Goal: Information Seeking & Learning: Learn about a topic

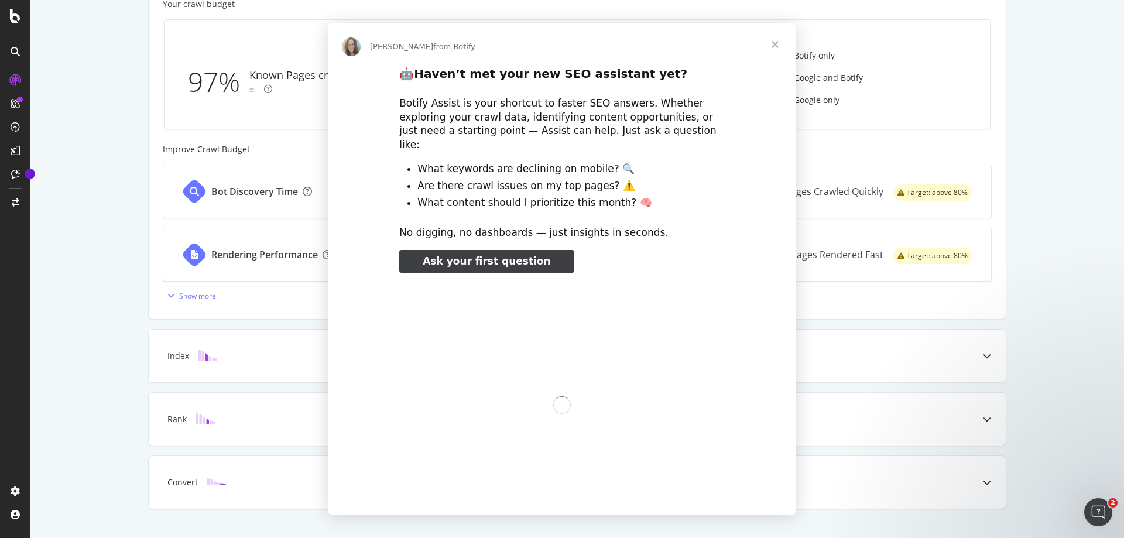
scroll to position [373, 0]
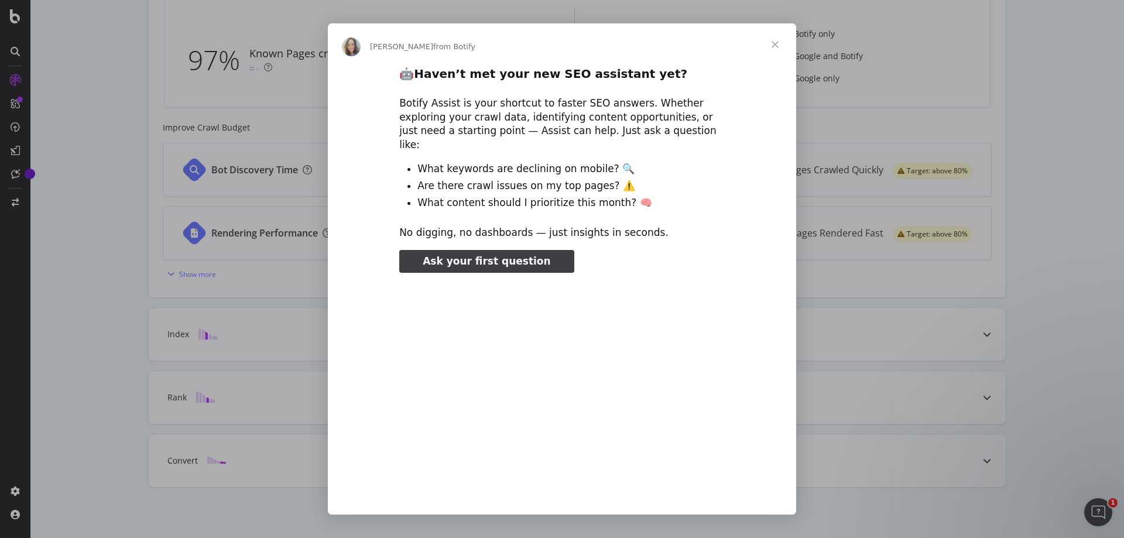
type input "25671"
click at [777, 38] on span "Close" at bounding box center [775, 44] width 42 height 42
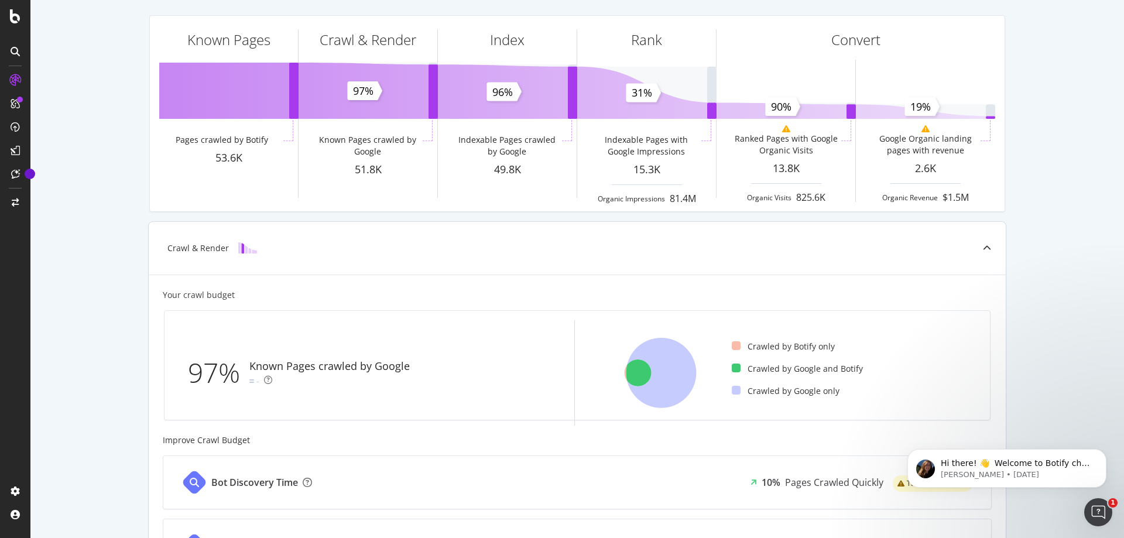
scroll to position [0, 0]
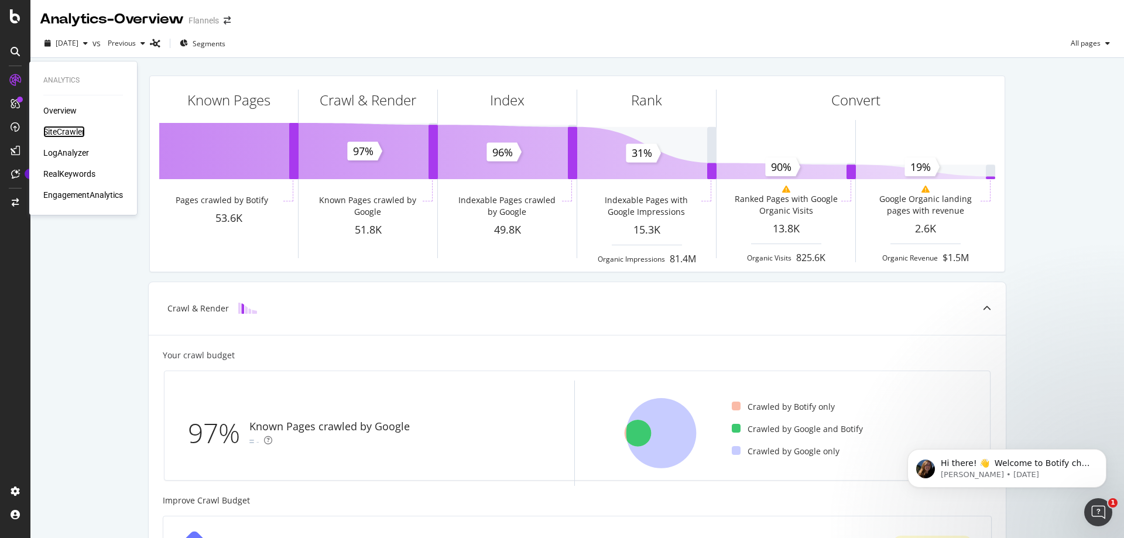
click at [56, 127] on div "SiteCrawler" at bounding box center [64, 132] width 42 height 12
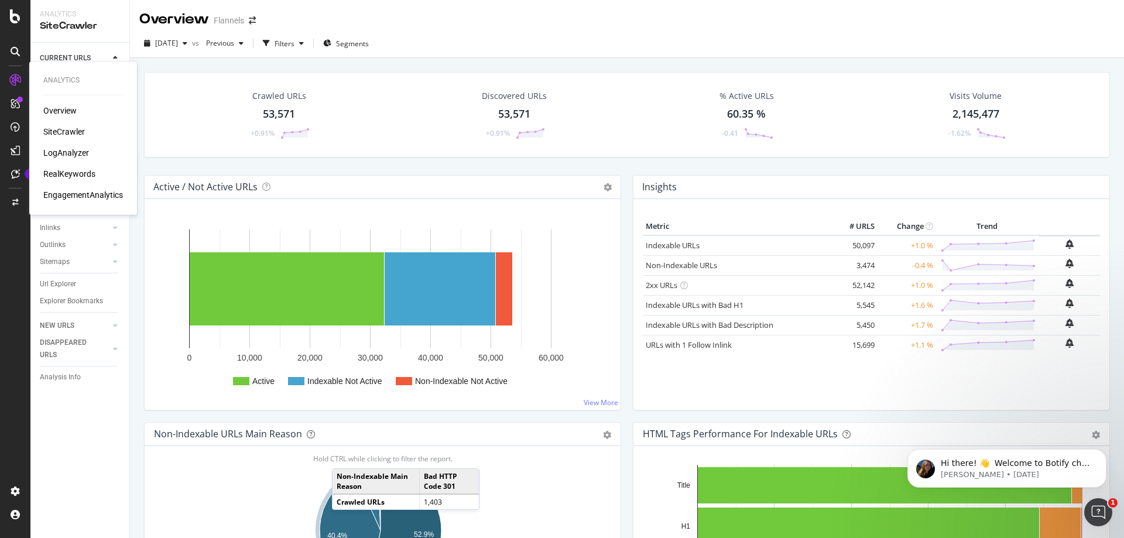
click at [63, 134] on div "SiteCrawler" at bounding box center [64, 132] width 42 height 12
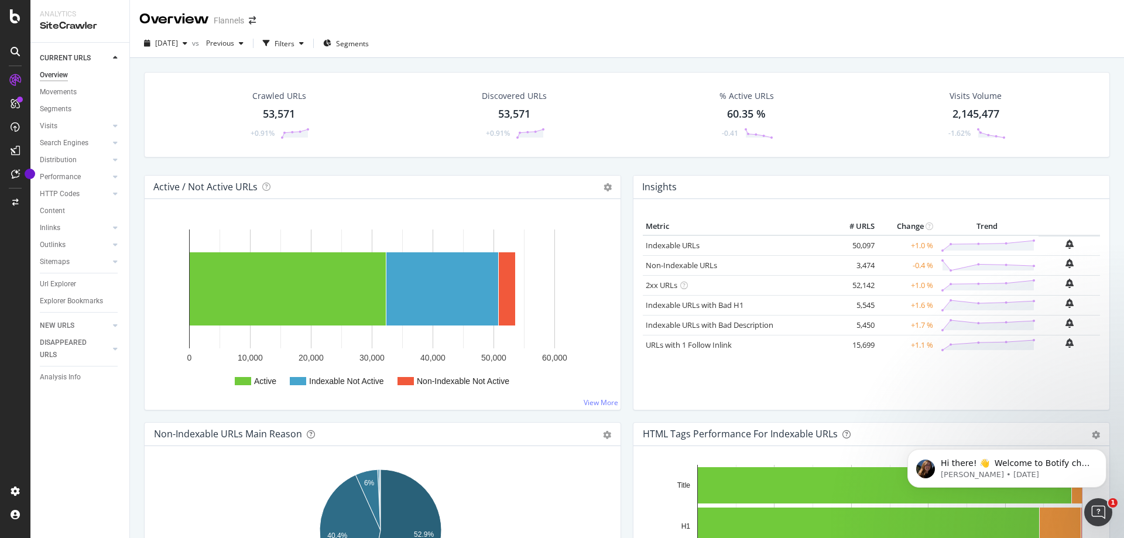
click at [54, 74] on div "Overview" at bounding box center [54, 75] width 28 height 12
click at [49, 109] on div "Overview" at bounding box center [59, 111] width 33 height 12
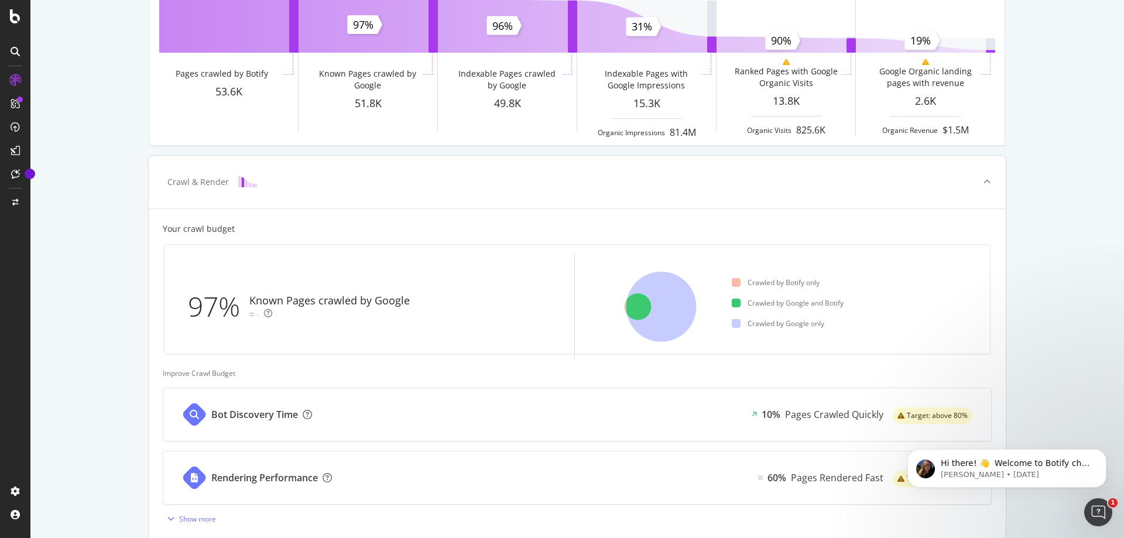
scroll to position [234, 0]
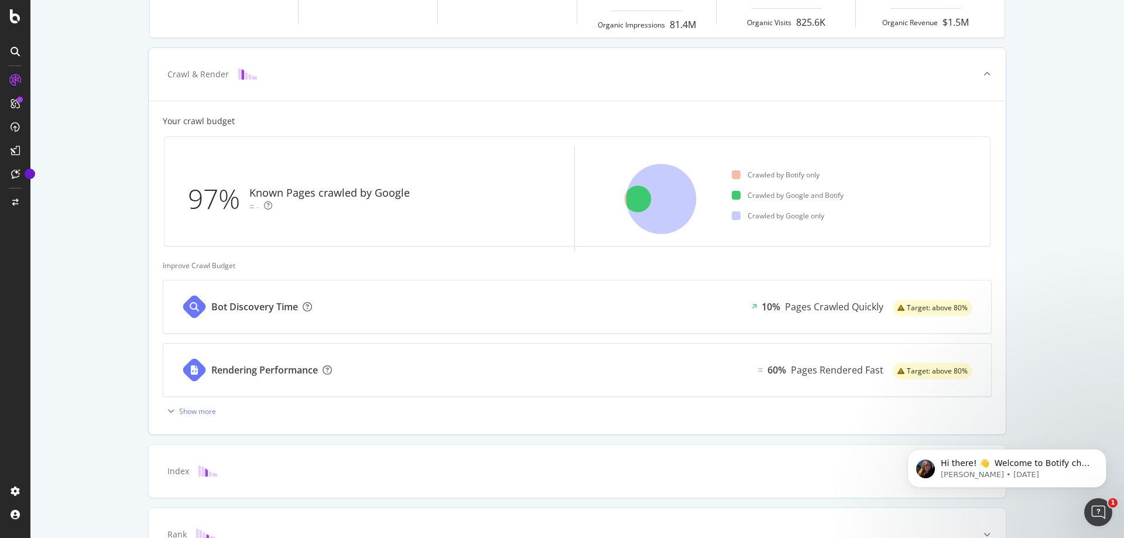
click at [246, 311] on div "Bot Discovery Time" at bounding box center [254, 306] width 87 height 13
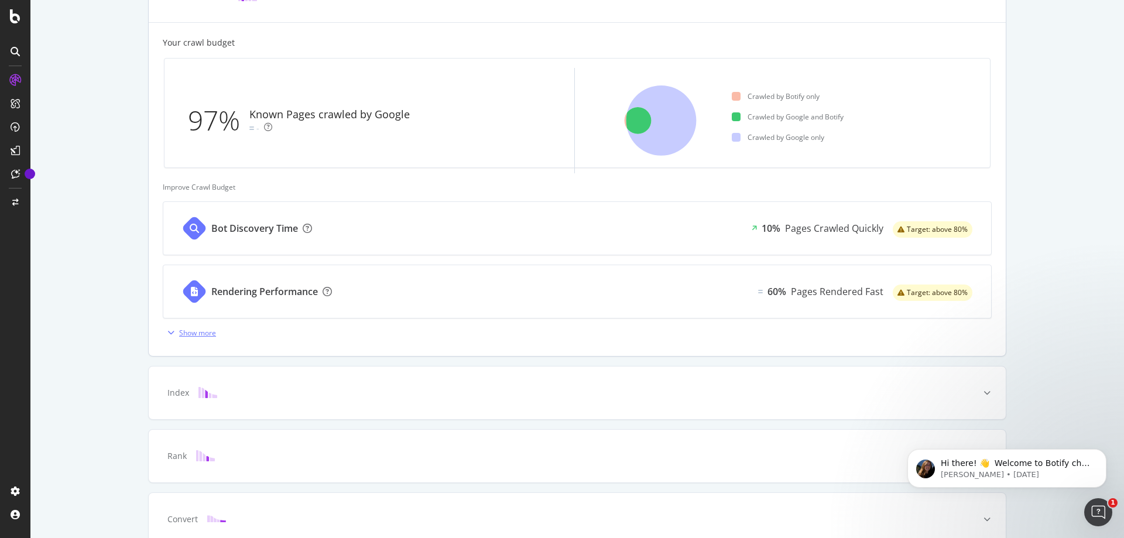
click at [196, 336] on div "Show more" at bounding box center [197, 333] width 37 height 10
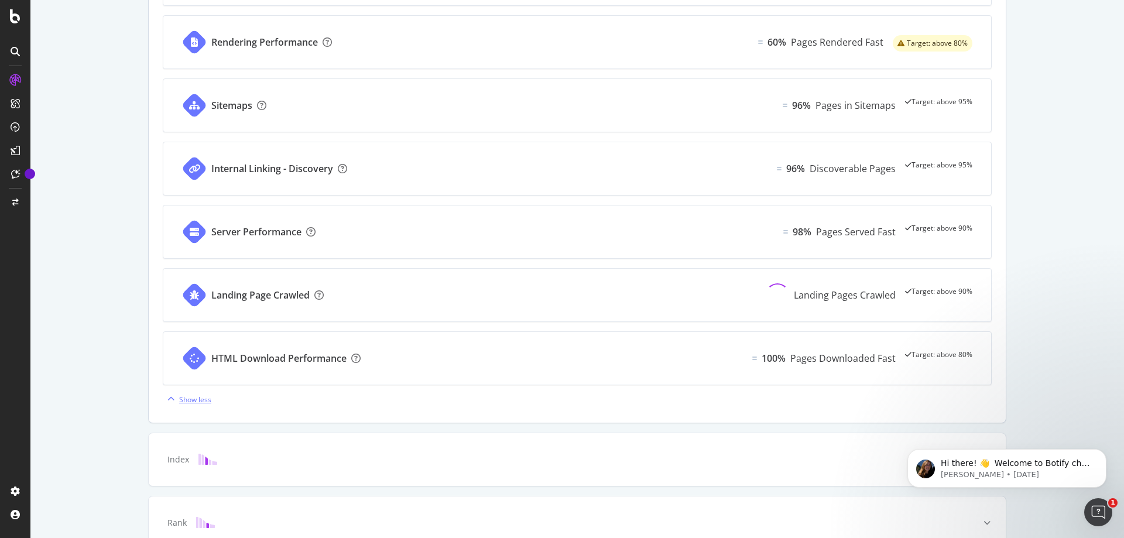
scroll to position [606, 0]
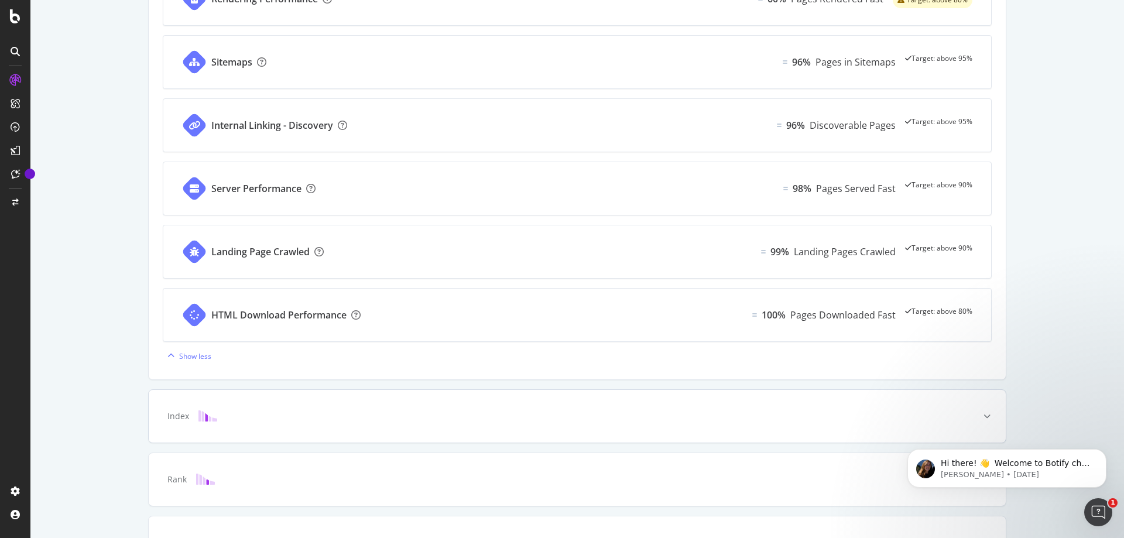
click at [931, 412] on div "Index" at bounding box center [558, 417] width 811 height 12
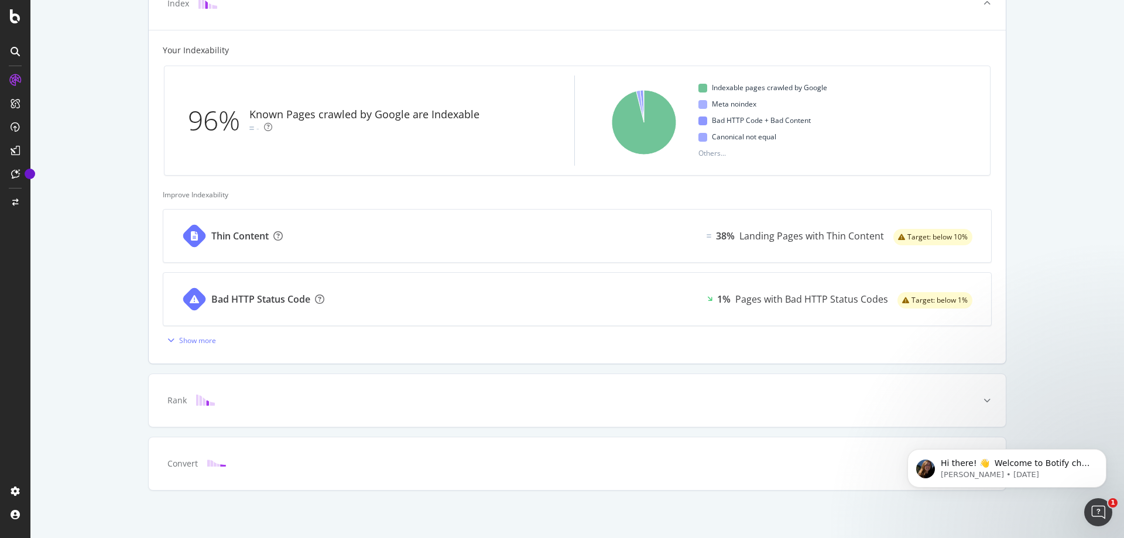
scroll to position [371, 0]
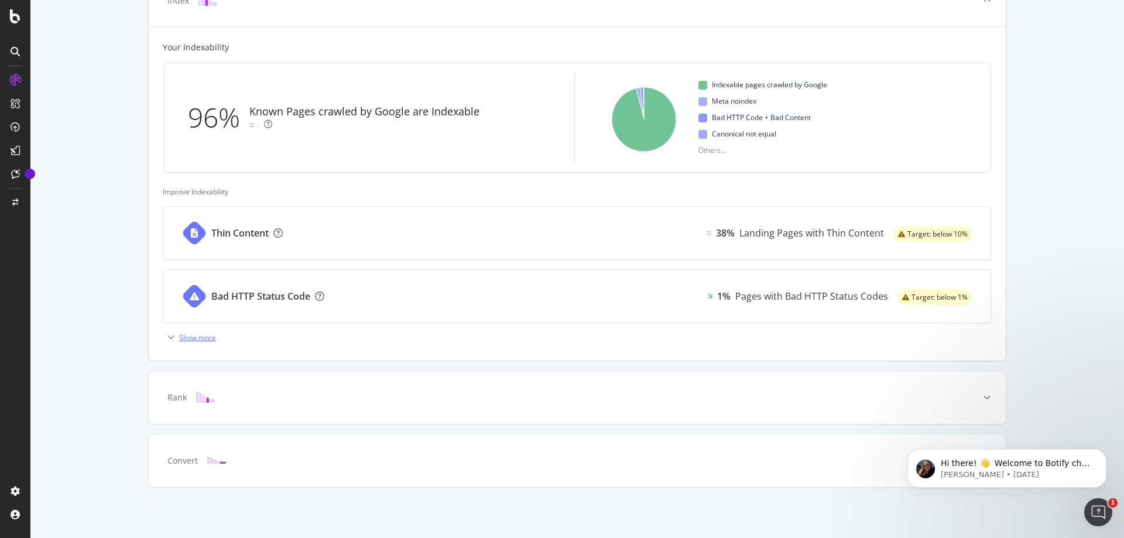
click at [197, 333] on div "Show more" at bounding box center [197, 338] width 37 height 10
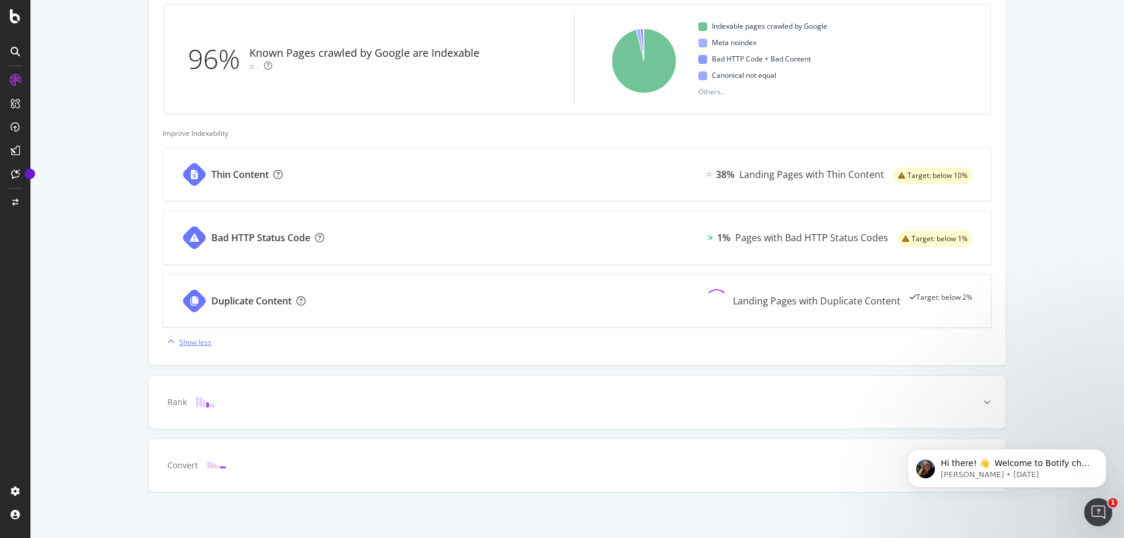
scroll to position [435, 0]
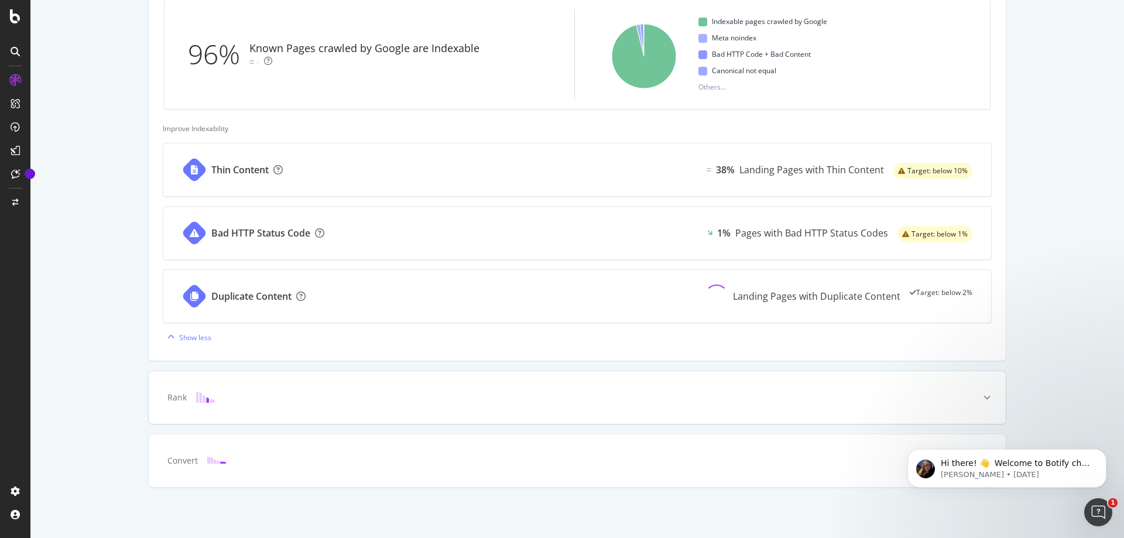
click at [178, 396] on div "Rank" at bounding box center [176, 398] width 19 height 12
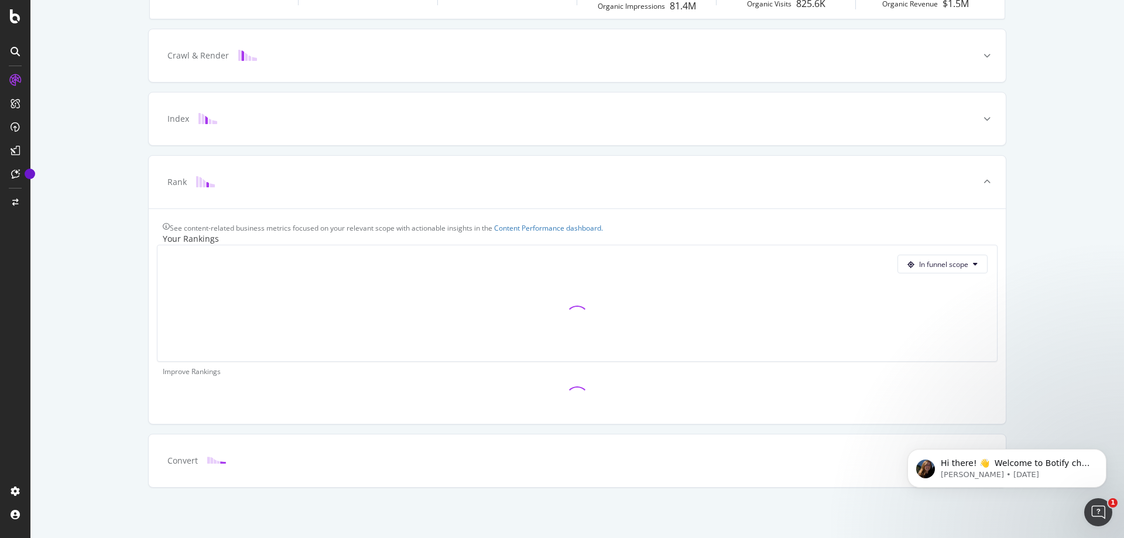
scroll to position [428, 0]
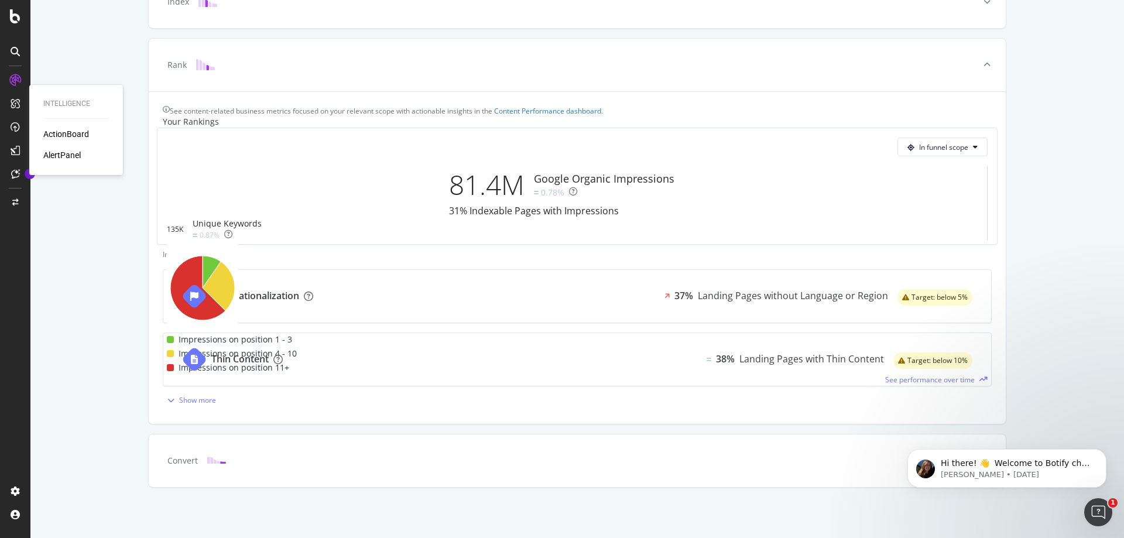
click at [67, 139] on div "ActionBoard" at bounding box center [66, 134] width 46 height 12
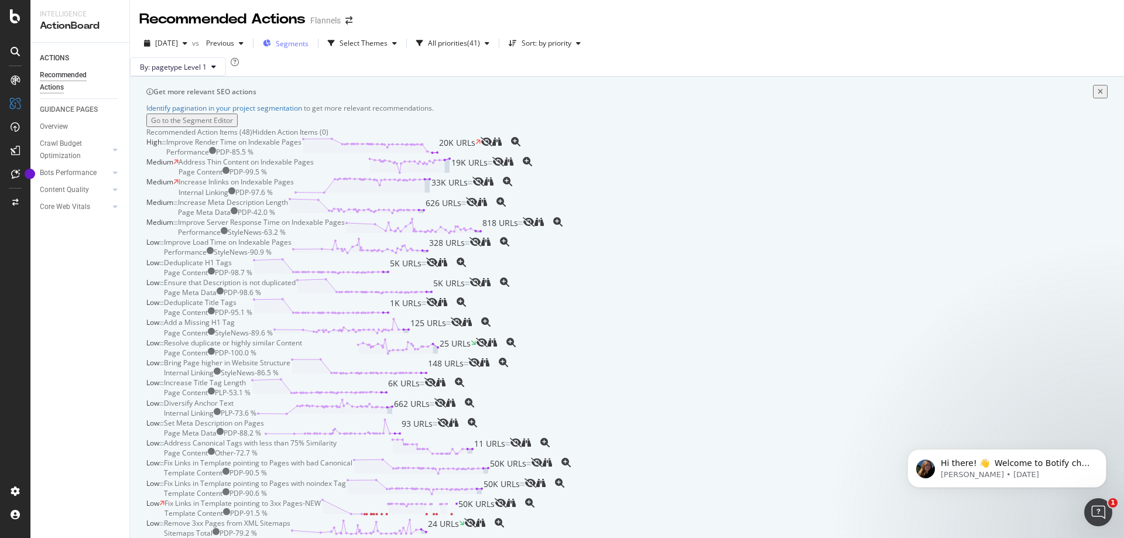
click at [309, 48] on span "Segments" at bounding box center [292, 44] width 33 height 10
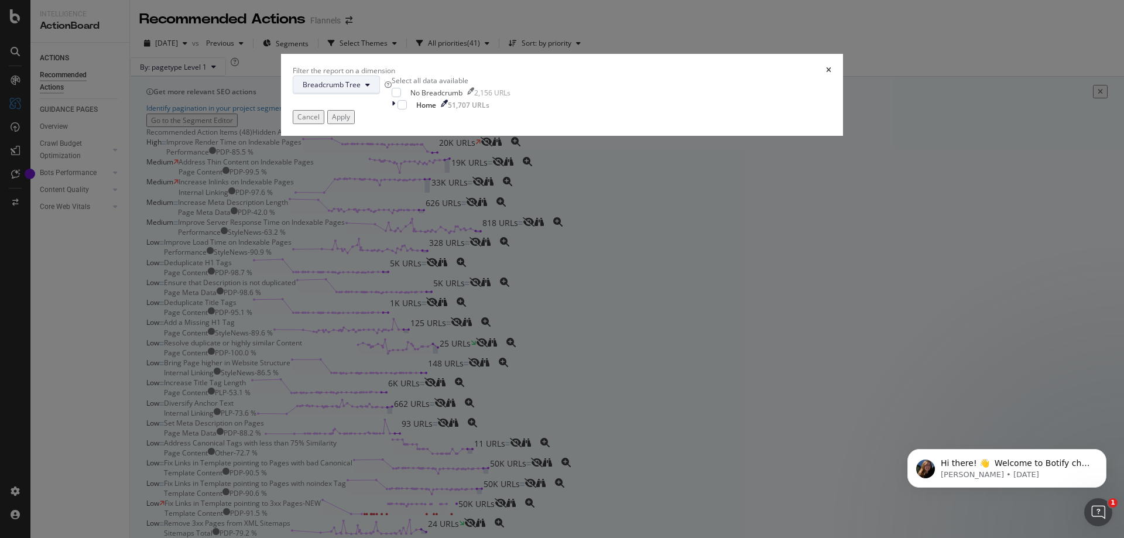
click at [380, 94] on button "Breadcrumb Tree" at bounding box center [336, 85] width 87 height 19
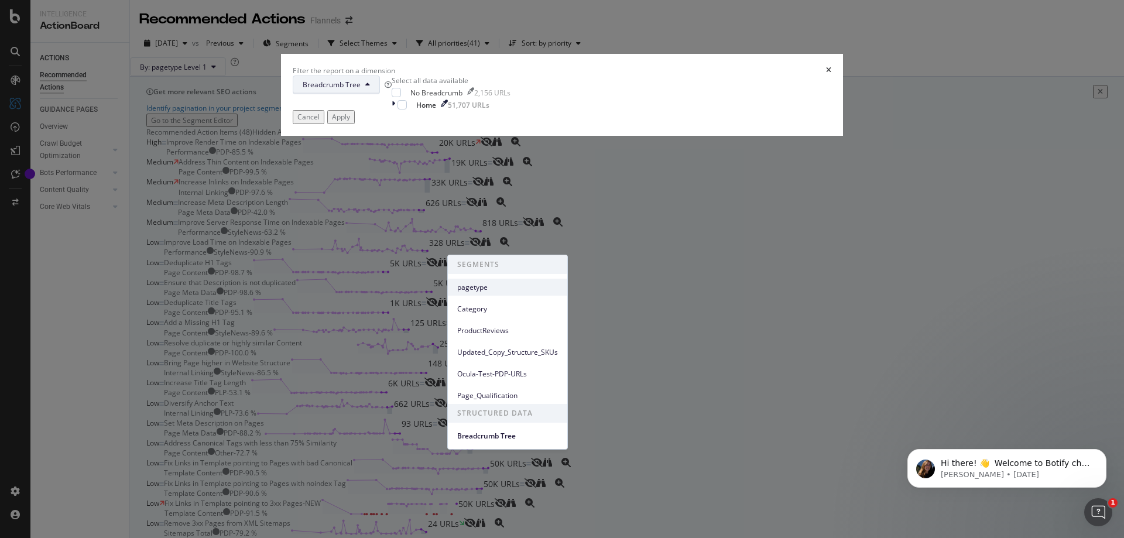
click at [471, 283] on span "pagetype" at bounding box center [507, 287] width 101 height 11
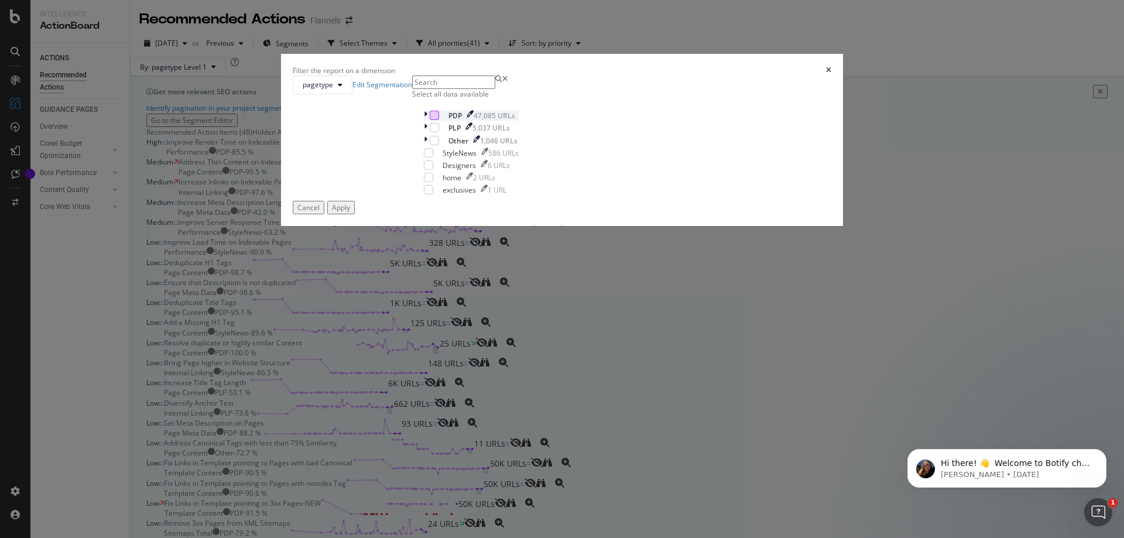
click at [439, 120] on div "modal" at bounding box center [434, 115] width 9 height 9
click at [437, 118] on icon "modal" at bounding box center [434, 115] width 5 height 6
click at [457, 99] on div "Select all data available" at bounding box center [471, 94] width 118 height 10
click at [437, 118] on icon "modal" at bounding box center [434, 115] width 5 height 6
click at [355, 214] on button "Apply" at bounding box center [341, 207] width 28 height 13
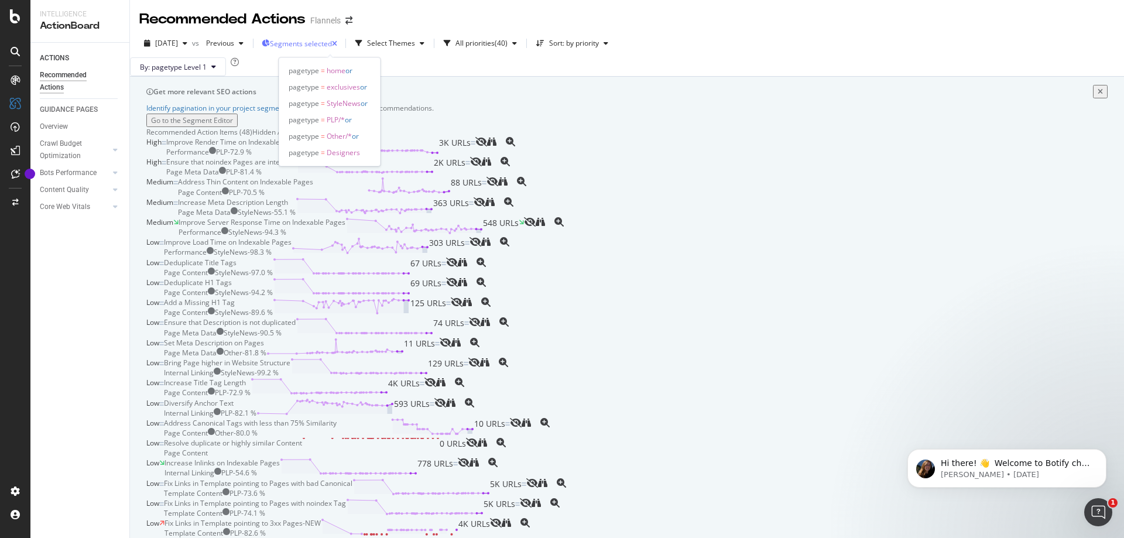
click at [332, 45] on span "Segments selected" at bounding box center [301, 44] width 62 height 10
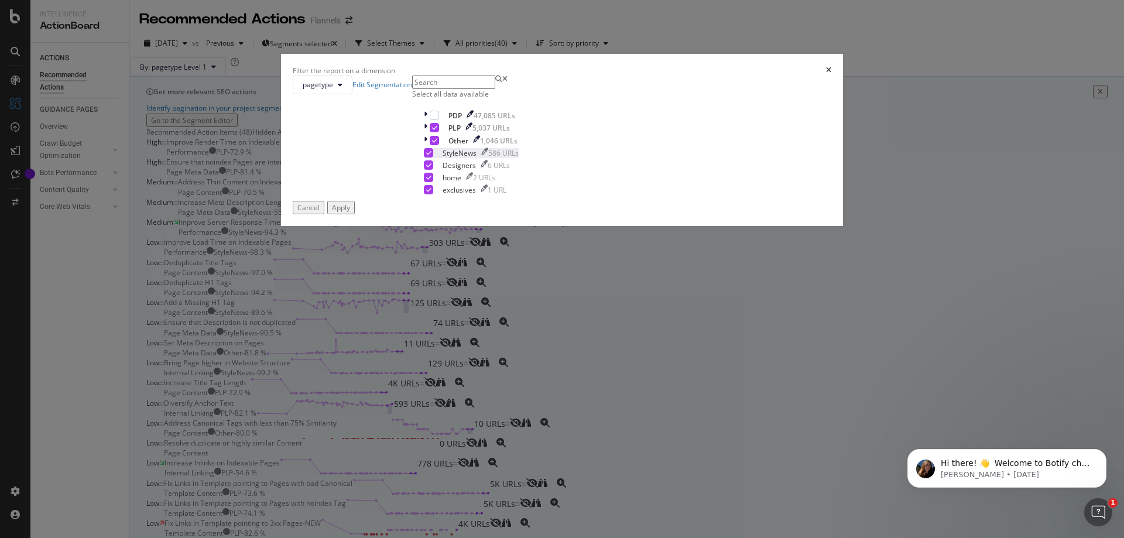
click at [424, 158] on div "modal" at bounding box center [424, 153] width 0 height 10
click at [355, 214] on button "Apply" at bounding box center [341, 207] width 28 height 13
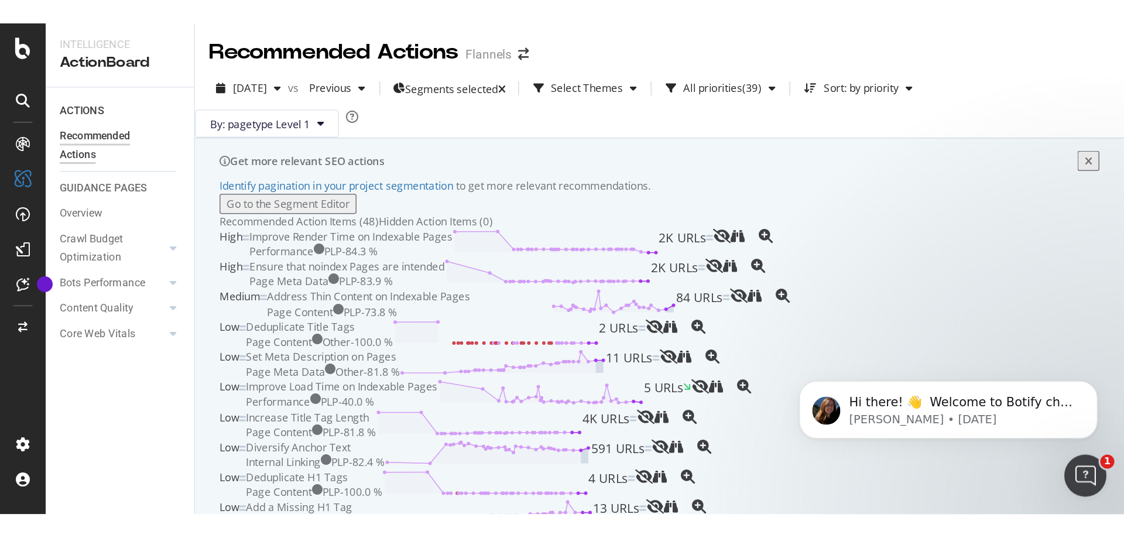
scroll to position [117, 0]
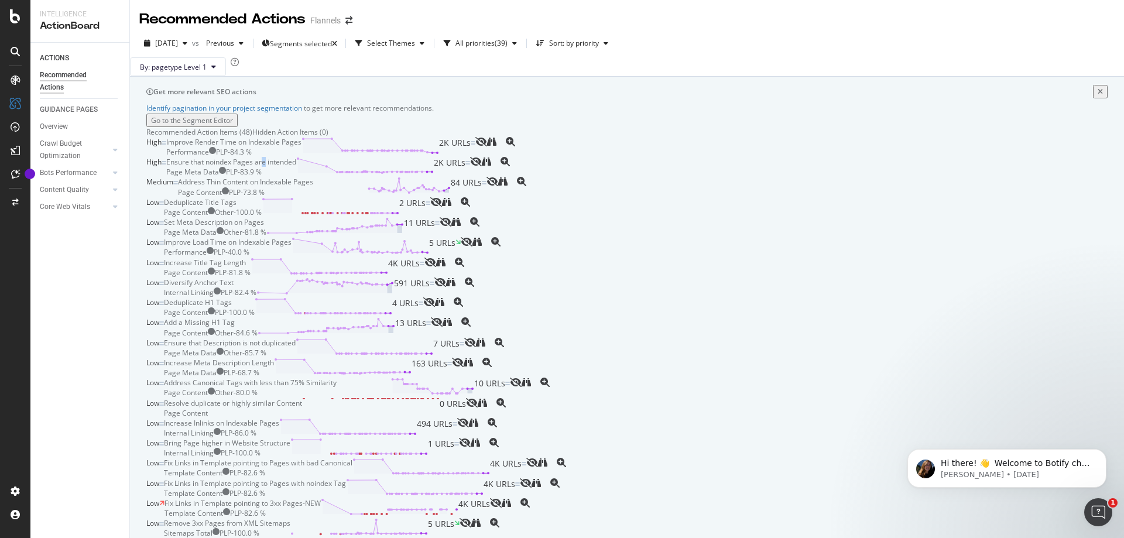
click at [370, 157] on div "High Ensure that noindex Pages are intended Page Meta Data PLP - 83.9 % 2K URLs" at bounding box center [627, 167] width 962 height 20
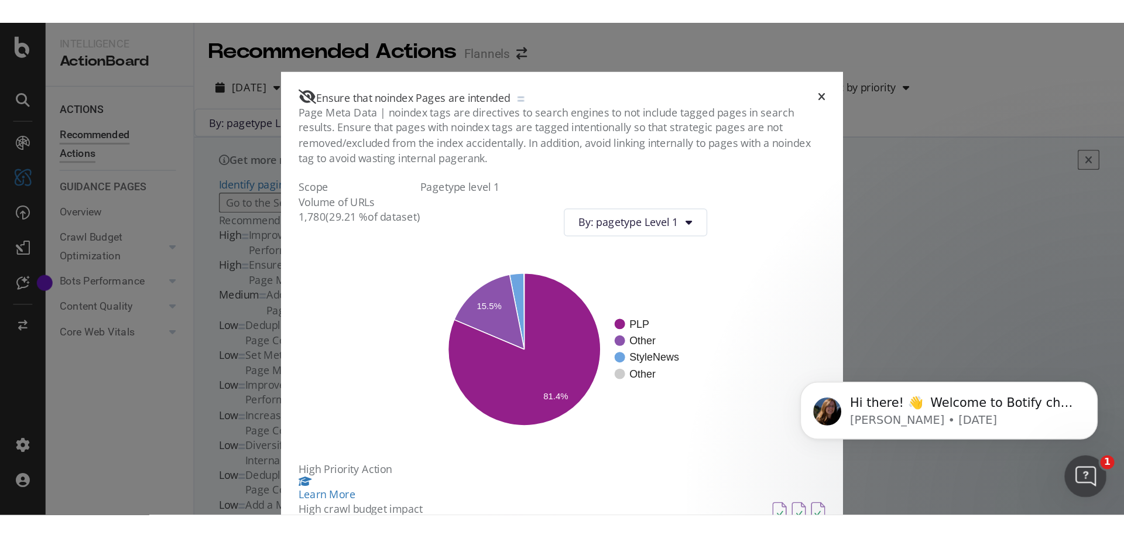
scroll to position [117, 0]
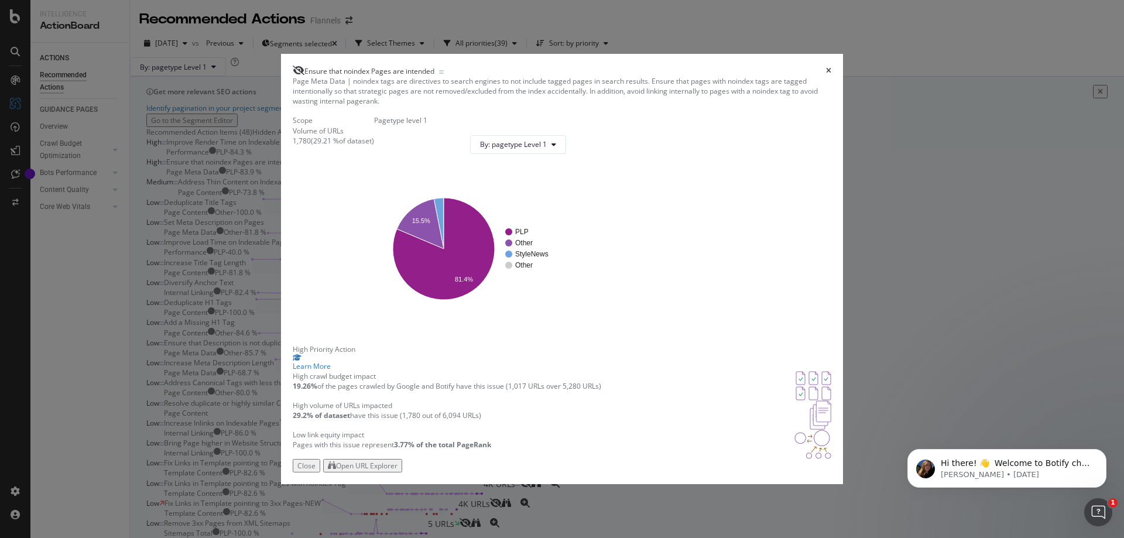
click at [562, 245] on div "Pagetype level 1 By: pagetype Level 1 PLP Other StyleNews Other 15.5% 81.4% pag…" at bounding box center [474, 229] width 201 height 228
click at [374, 203] on div "Scope Volume of URLs 1,780 ( 29.21 % of dataset )" at bounding box center [333, 229] width 81 height 228
